Goal: Information Seeking & Learning: Learn about a topic

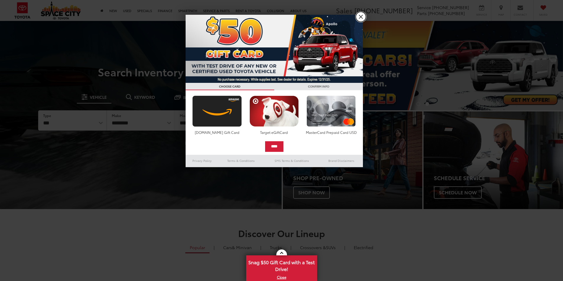
click at [361, 20] on link "X" at bounding box center [361, 17] width 10 height 10
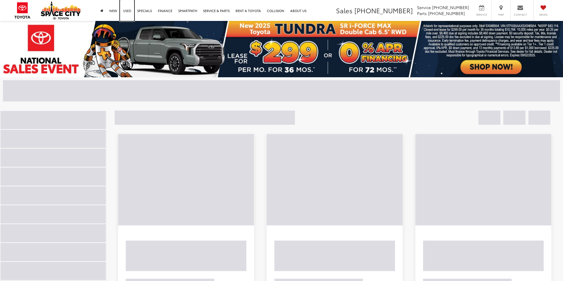
click at [127, 10] on link "Used" at bounding box center [127, 10] width 14 height 21
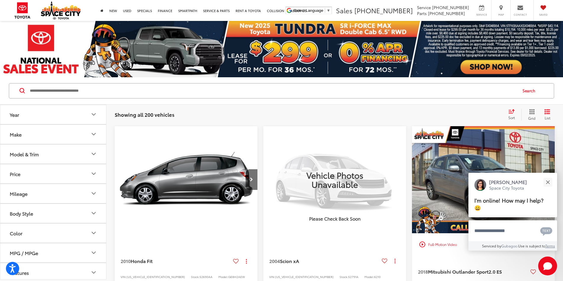
click at [79, 156] on button "Model & Trim" at bounding box center [53, 154] width 106 height 19
click at [74, 136] on button "Make" at bounding box center [53, 134] width 106 height 19
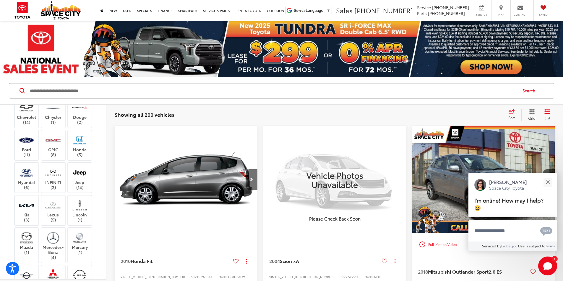
scroll to position [87, 0]
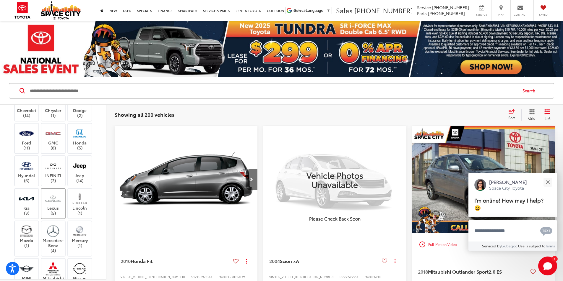
click at [57, 208] on label "Lexus (5)" at bounding box center [53, 204] width 24 height 24
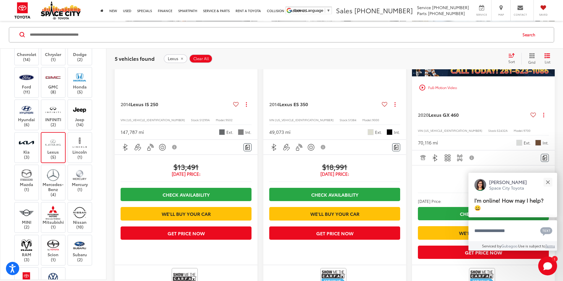
scroll to position [158, 0]
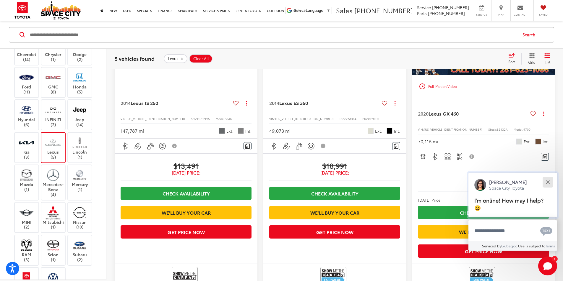
click at [546, 179] on button "Close" at bounding box center [547, 182] width 13 height 13
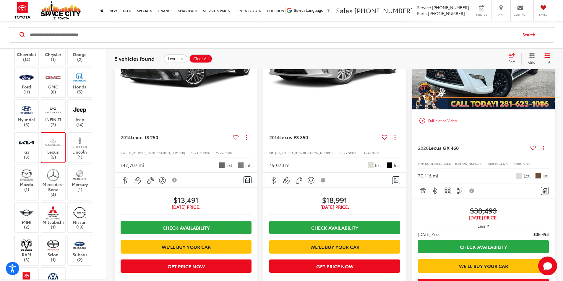
scroll to position [121, 0]
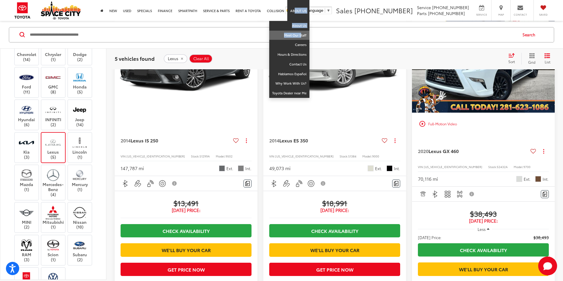
drag, startPoint x: 292, startPoint y: 10, endPoint x: 299, endPoint y: 39, distance: 29.4
click at [299, 21] on li "About Us About Us Meet Our Staff Careers Hours & Directions Contact Us Hablamos…" at bounding box center [298, 10] width 22 height 21
click at [299, 34] on link "Meet Our Staff" at bounding box center [289, 36] width 40 height 10
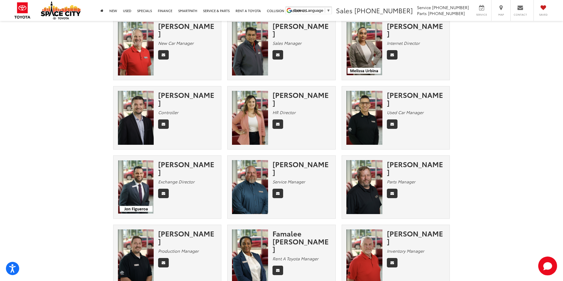
scroll to position [178, 0]
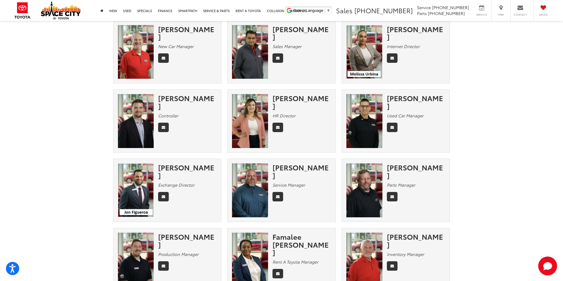
click at [424, 101] on div "Candelario Perez" at bounding box center [416, 102] width 58 height 16
